Goal: Find specific page/section: Find specific page/section

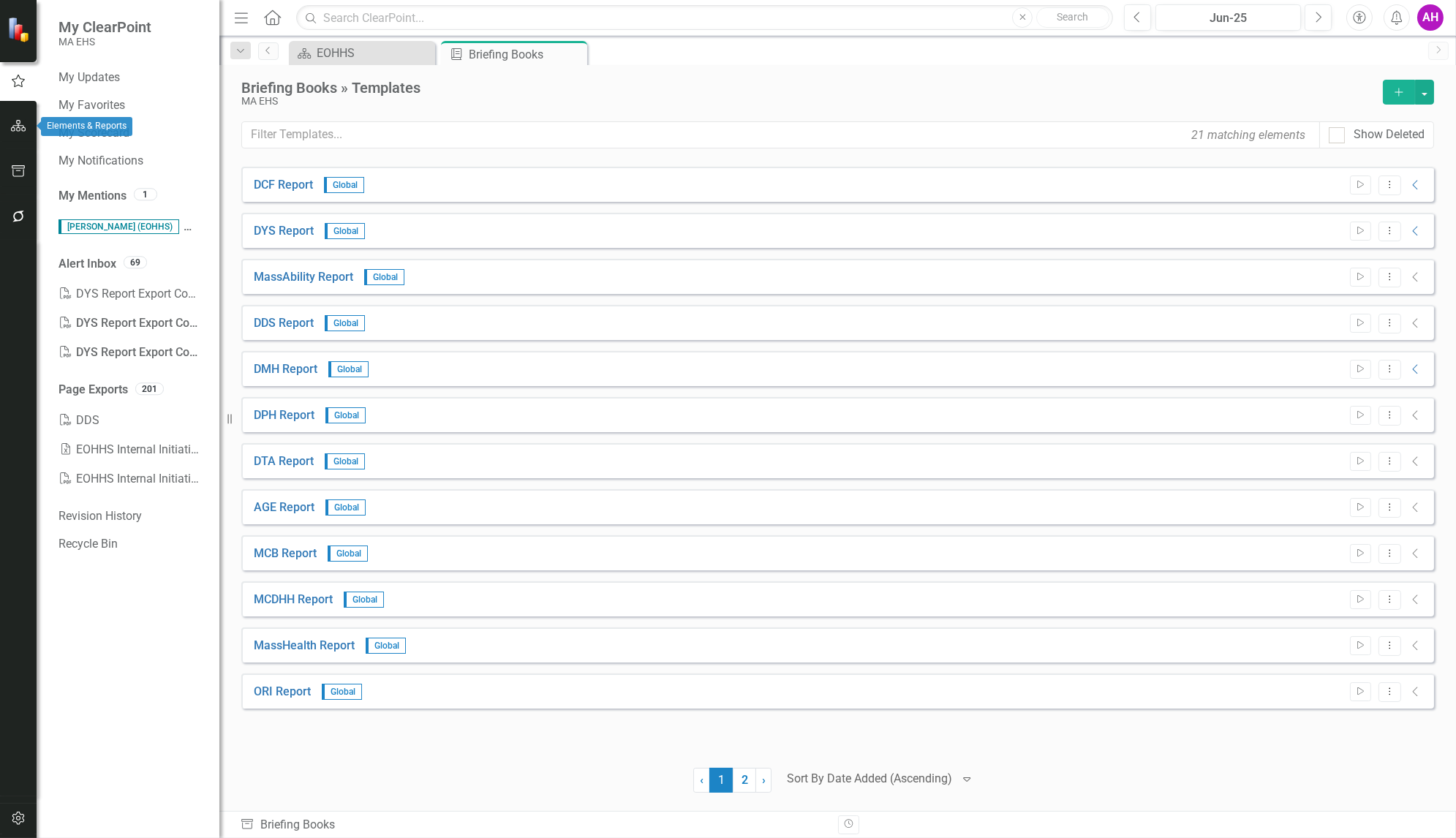
click at [17, 125] on icon "button" at bounding box center [18, 126] width 16 height 11
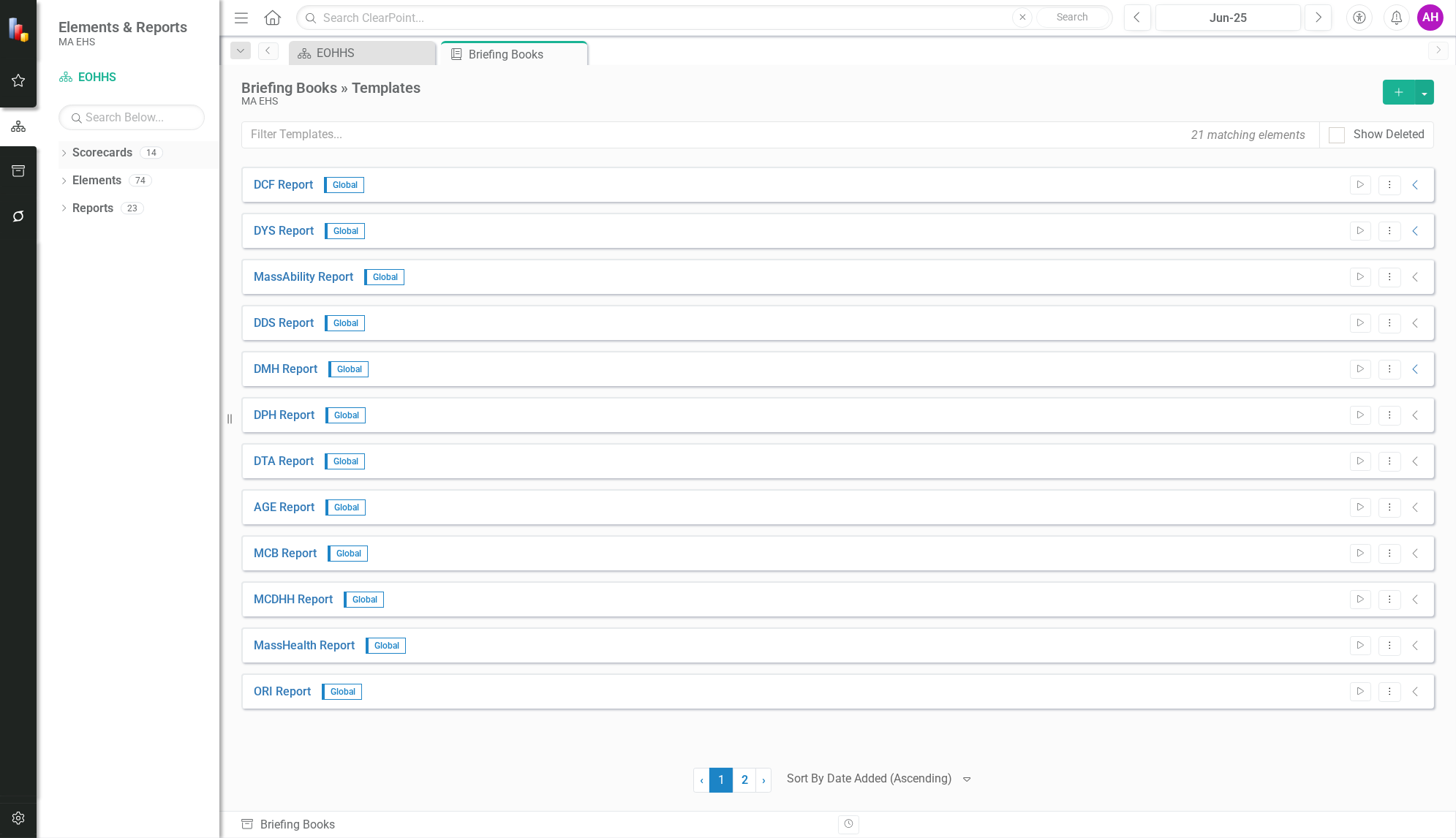
click at [64, 149] on div "Dropdown" at bounding box center [64, 155] width 11 height 12
click at [72, 177] on icon "Dropdown" at bounding box center [70, 180] width 11 height 9
click at [114, 374] on link "DYS" at bounding box center [157, 374] width 124 height 17
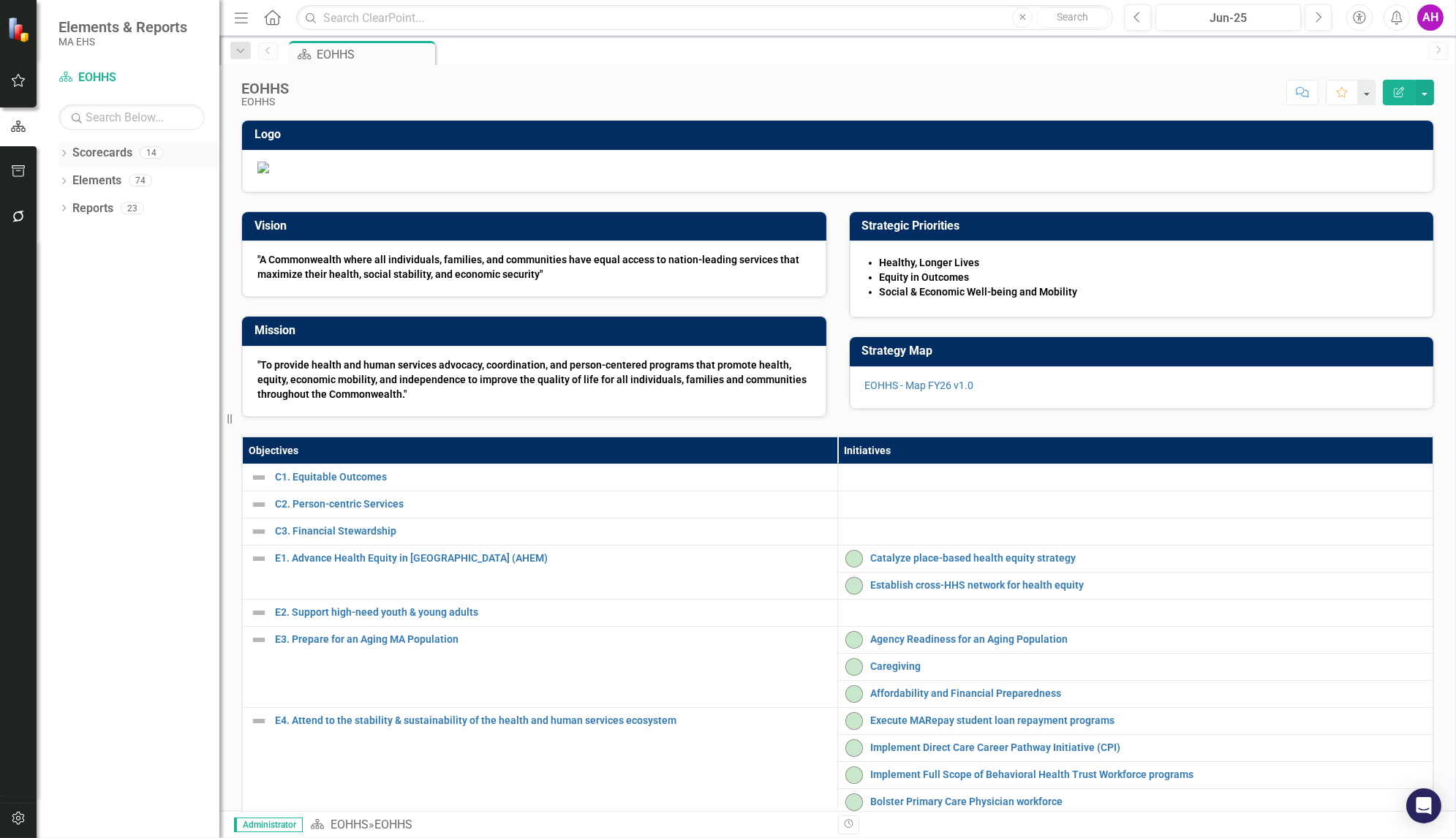
click at [61, 149] on div "Dropdown" at bounding box center [64, 155] width 11 height 12
click at [69, 177] on icon "Dropdown" at bounding box center [70, 180] width 11 height 9
click at [105, 370] on link "DYS" at bounding box center [157, 374] width 124 height 17
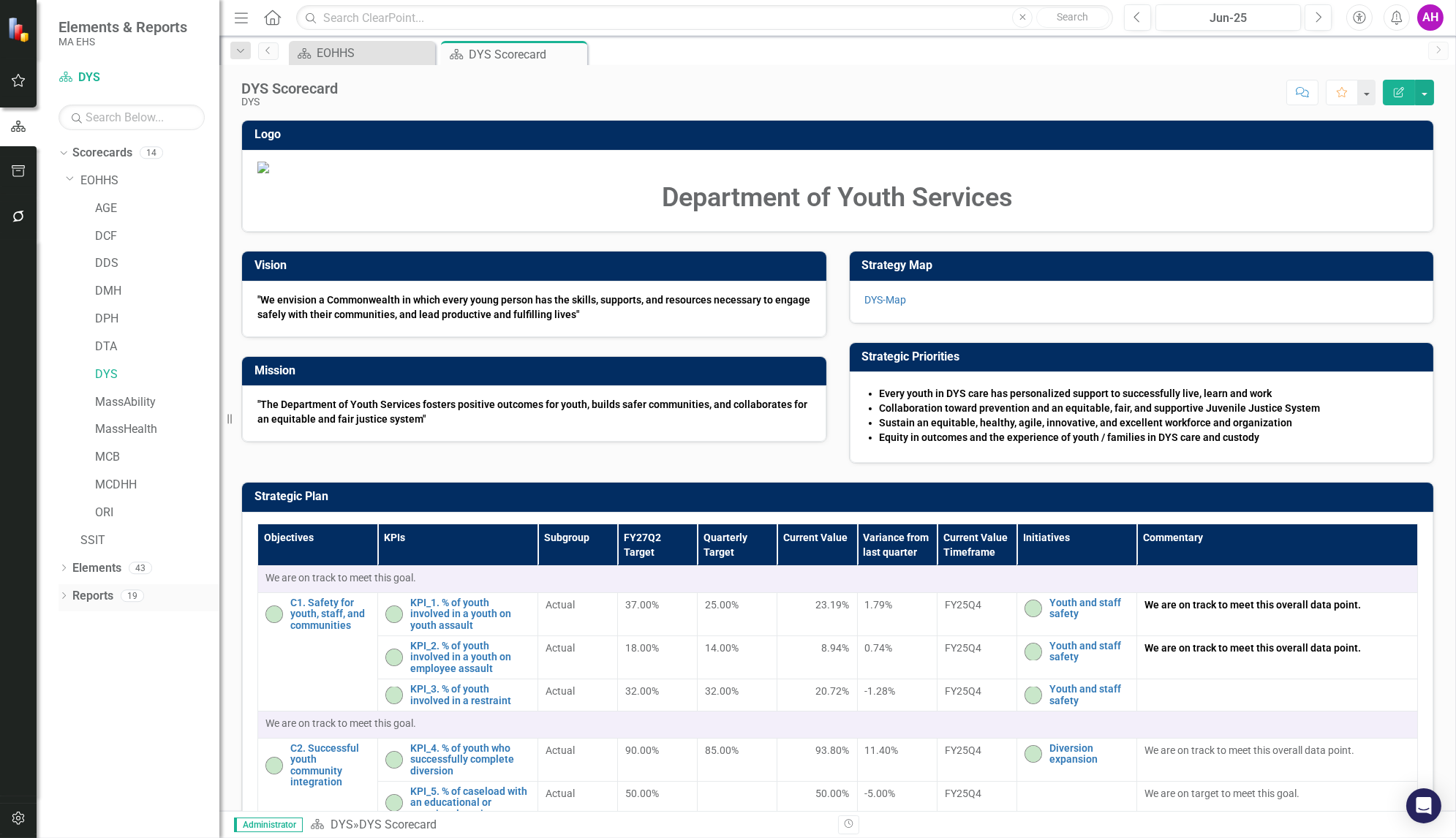
click at [65, 592] on div "Dropdown" at bounding box center [64, 598] width 11 height 12
click at [108, 645] on div "DYS Scorecard" at bounding box center [148, 647] width 141 height 13
click at [80, 591] on link "Reports" at bounding box center [93, 596] width 41 height 17
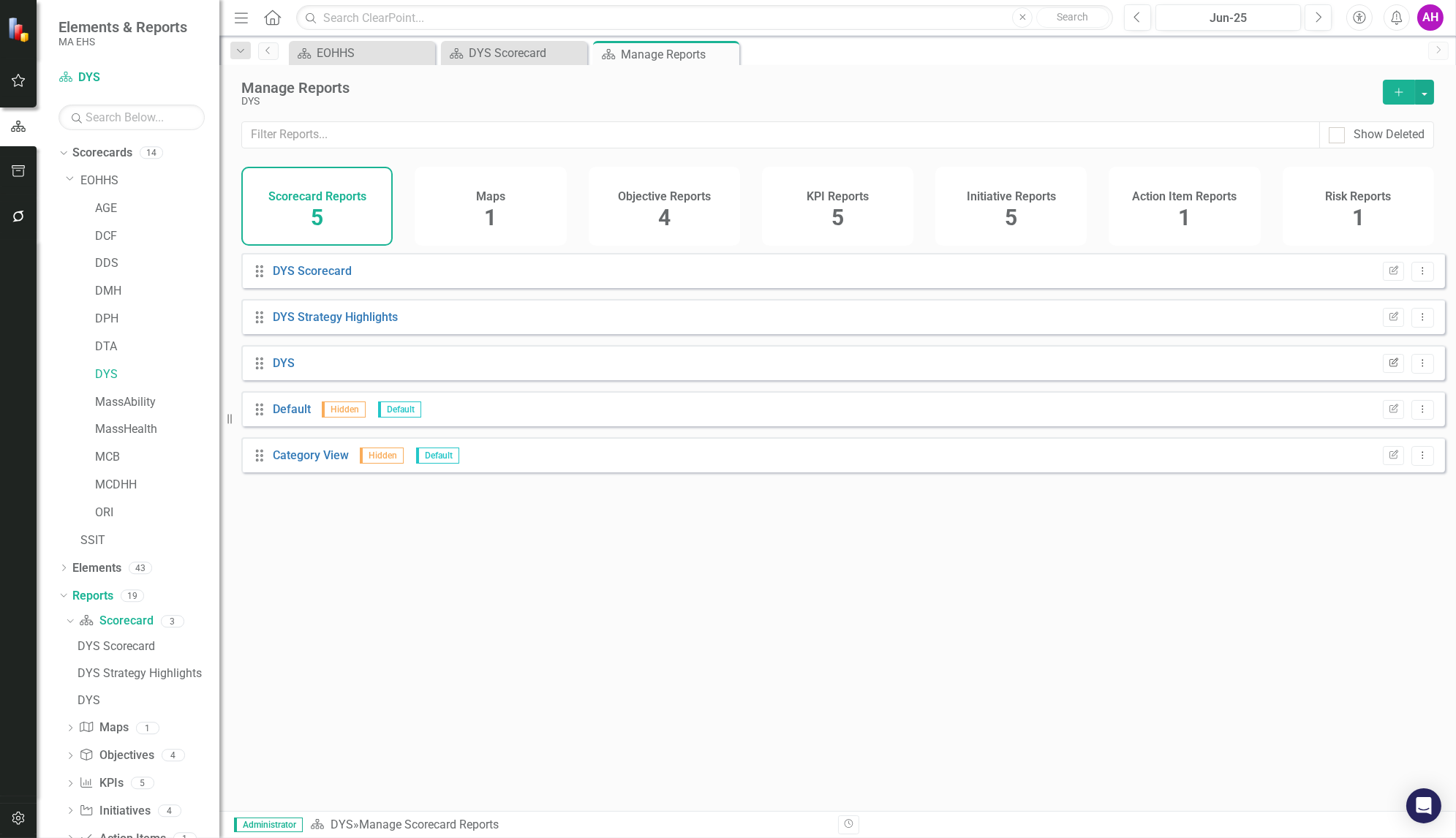
click at [1389, 366] on icon "button" at bounding box center [1393, 361] width 9 height 9
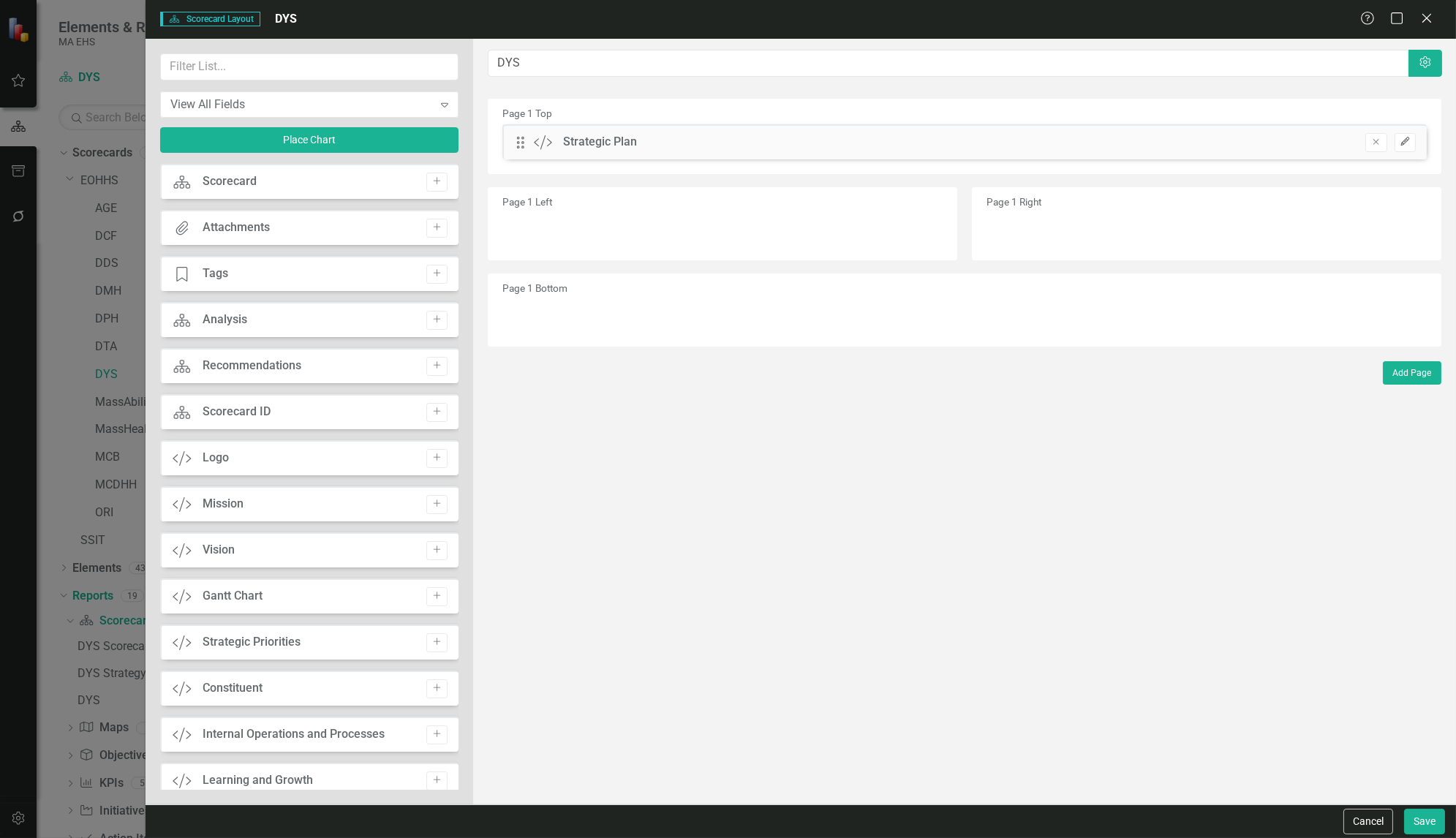
click at [1406, 141] on icon "Edit" at bounding box center [1404, 141] width 11 height 9
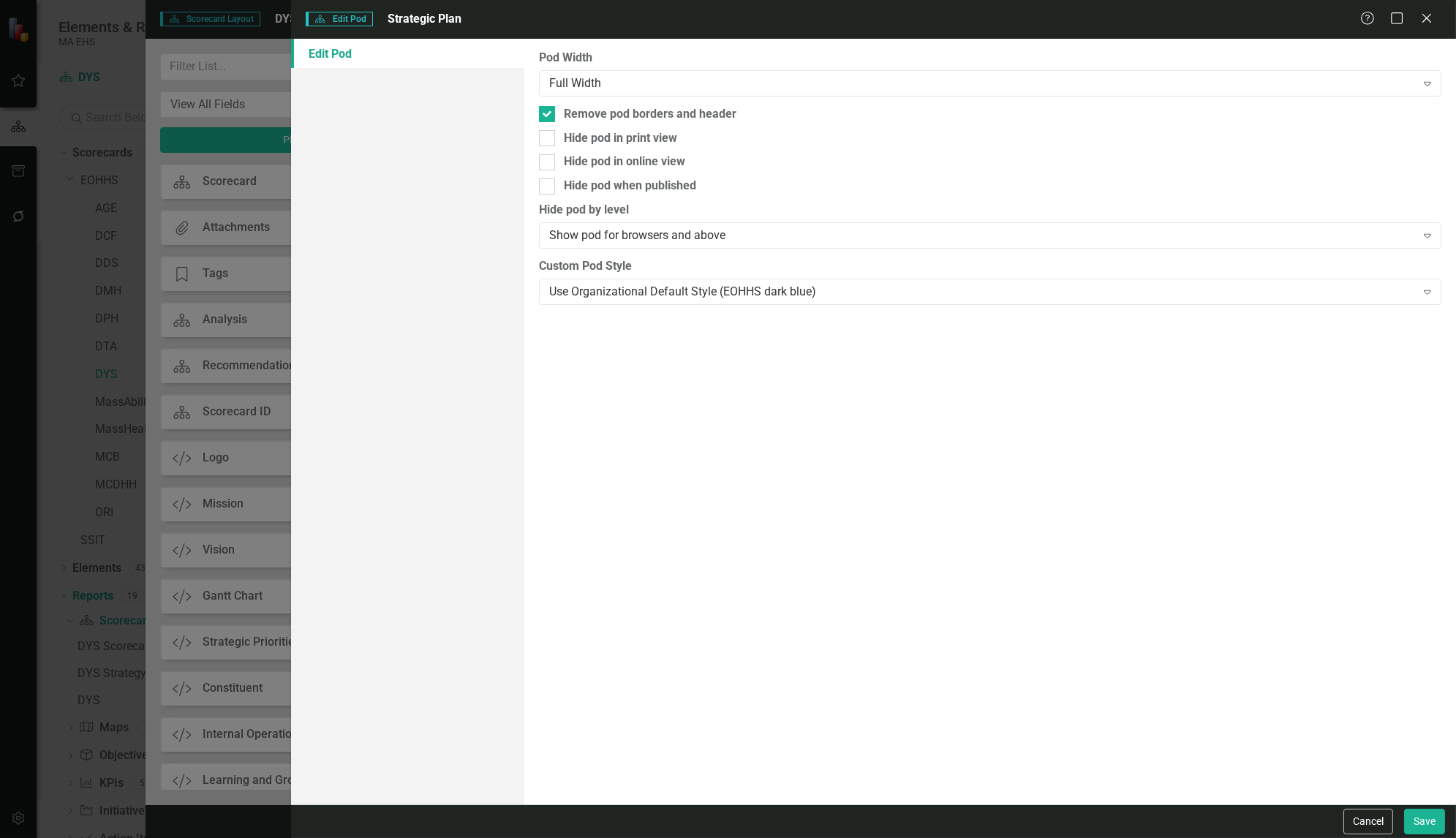
click at [1379, 834] on div "Cancel Save" at bounding box center [873, 821] width 1165 height 34
click at [1374, 822] on button "Cancel" at bounding box center [1368, 821] width 50 height 25
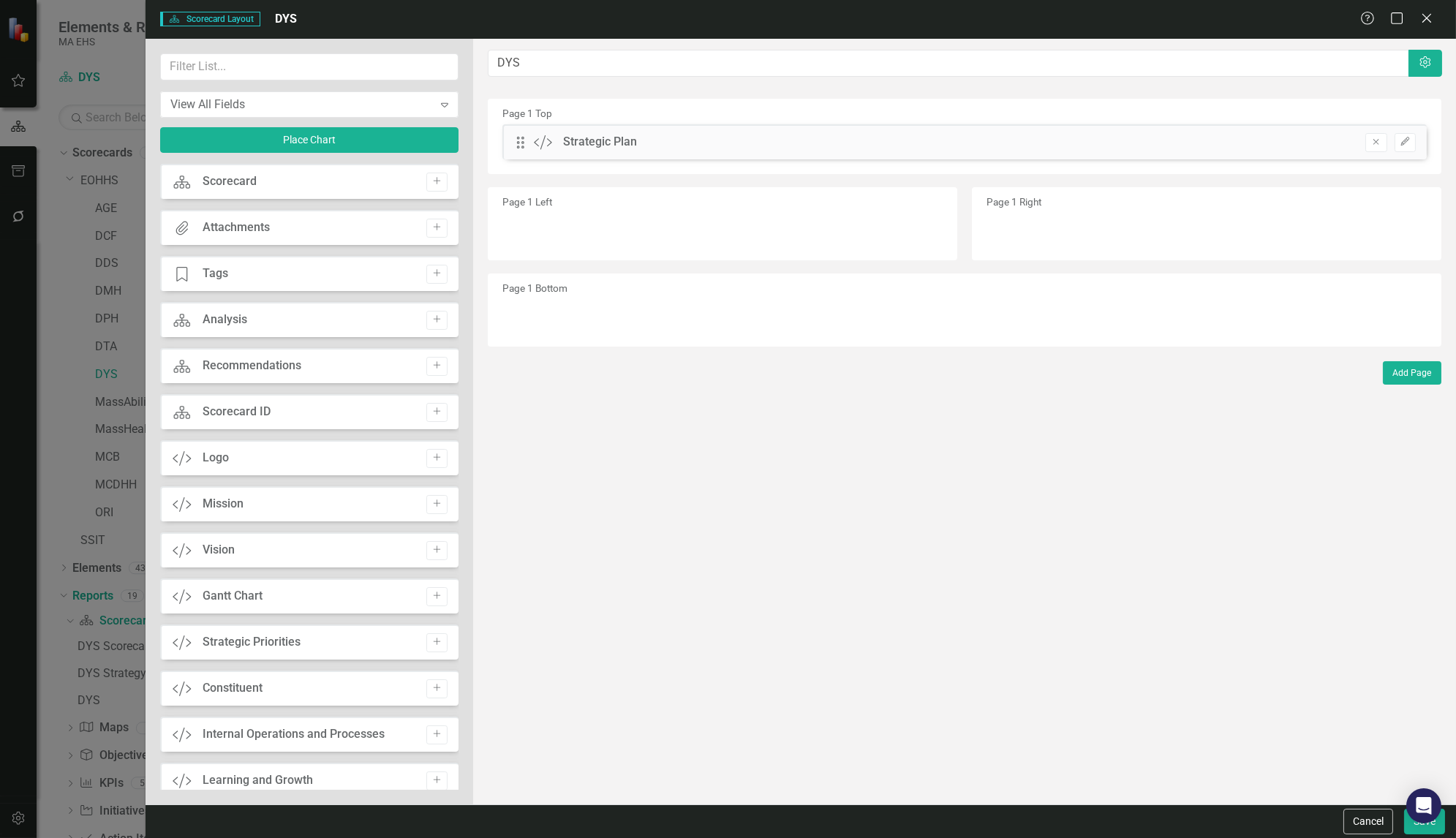
click at [1374, 822] on button "Cancel" at bounding box center [1368, 821] width 50 height 25
